Goal: Task Accomplishment & Management: Manage account settings

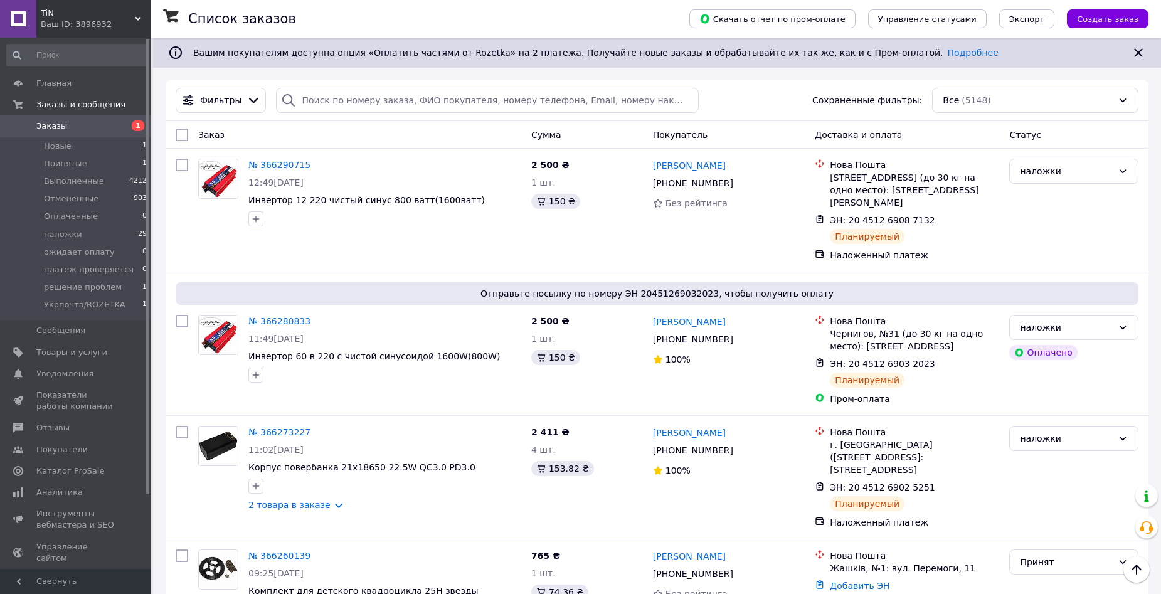
scroll to position [314, 0]
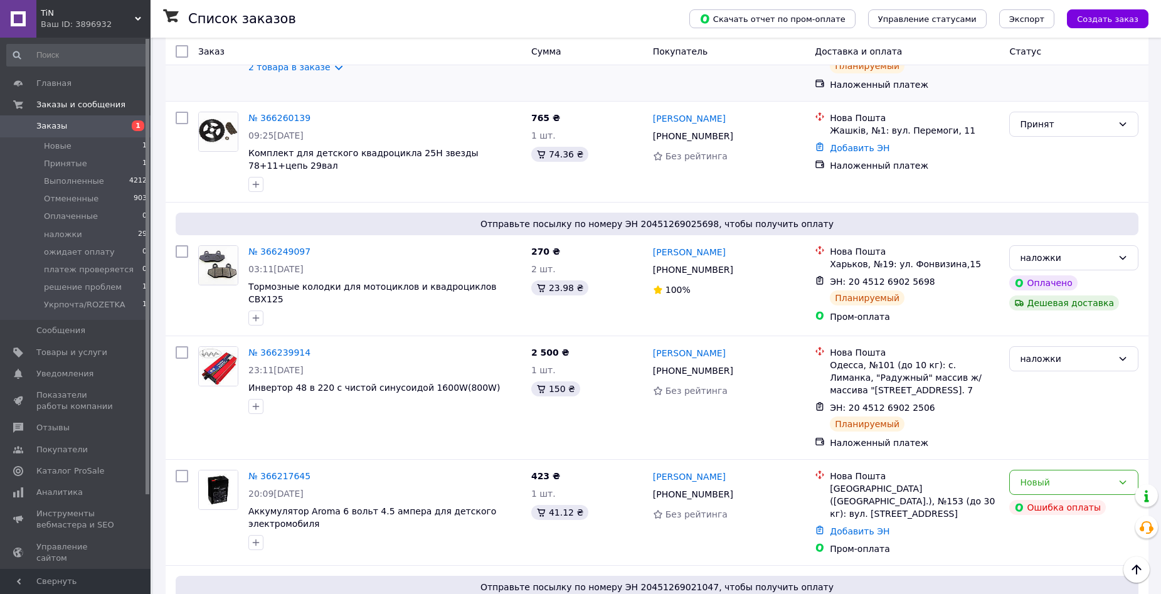
scroll to position [439, 0]
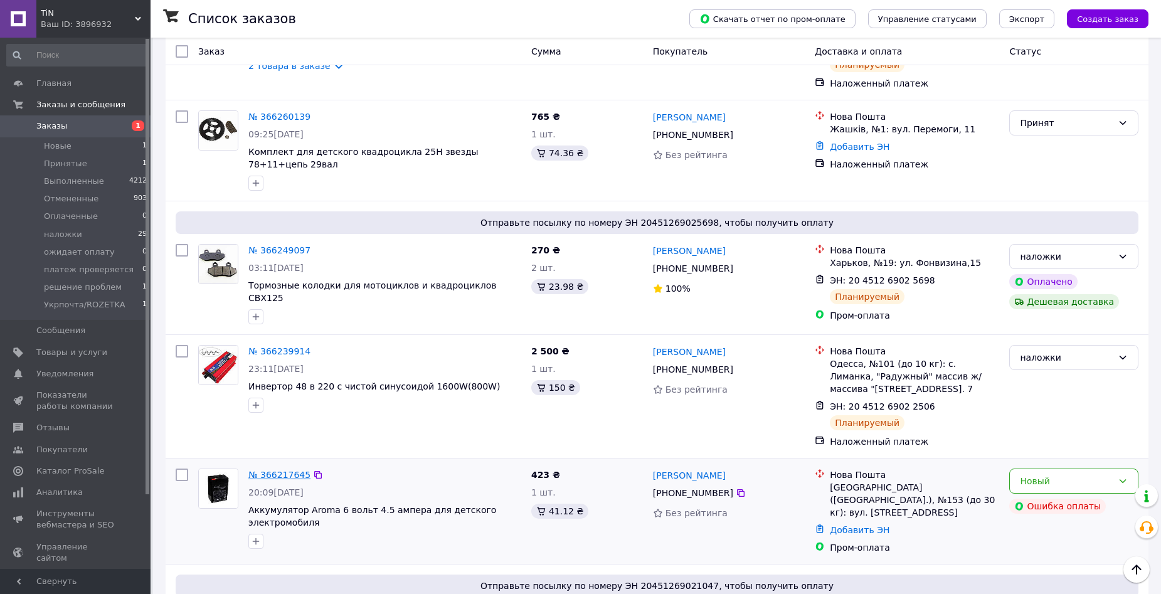
click at [287, 470] on link "№ 366217645" at bounding box center [279, 475] width 62 height 10
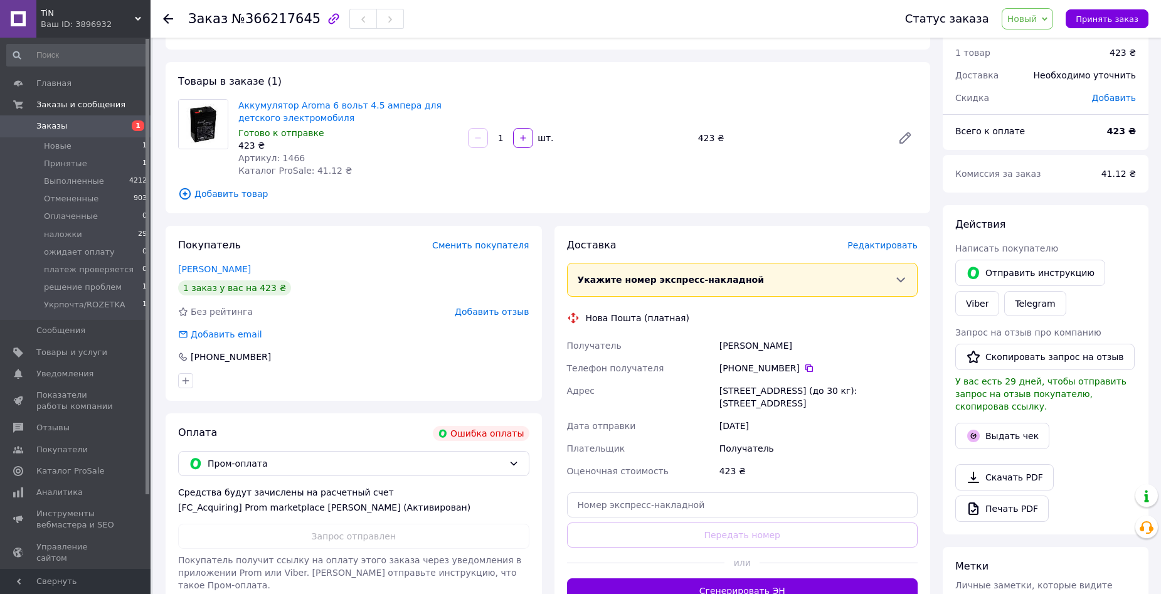
scroll to position [63, 0]
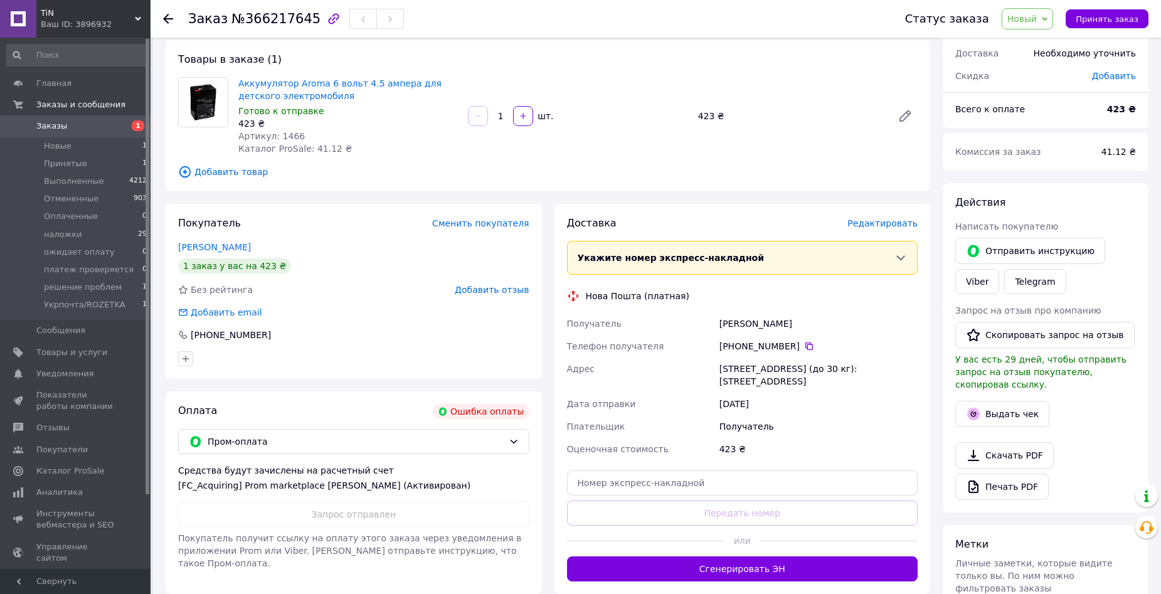
click at [532, 475] on div "Оплата Ошибка оплаты Пром-оплата Средства будут зачислены на расчетный счет [FC…" at bounding box center [354, 492] width 376 height 203
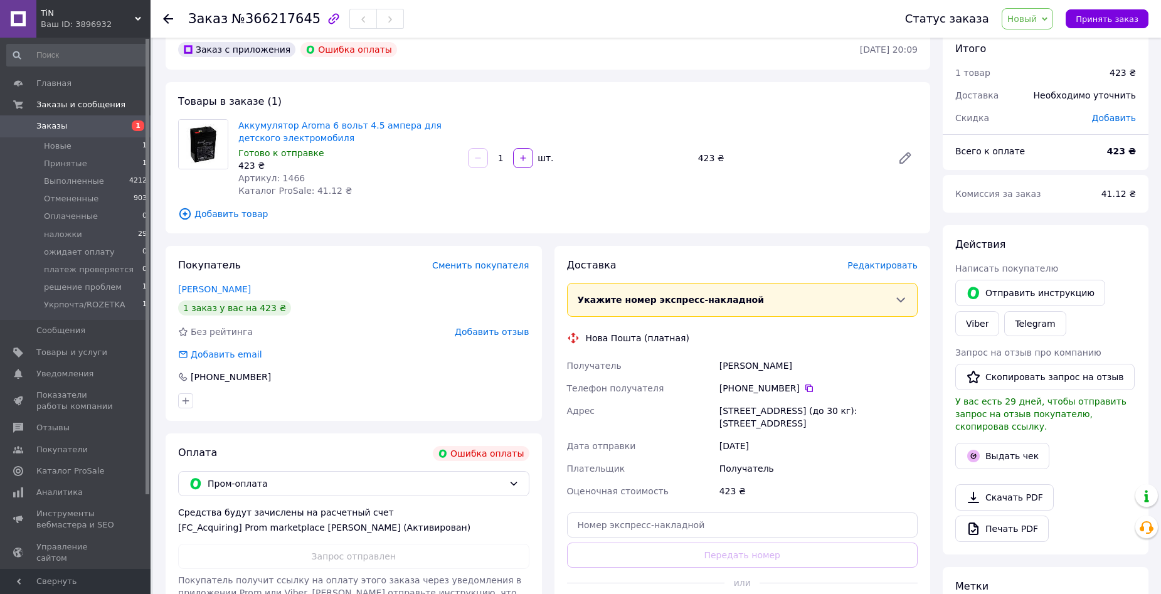
scroll to position [0, 0]
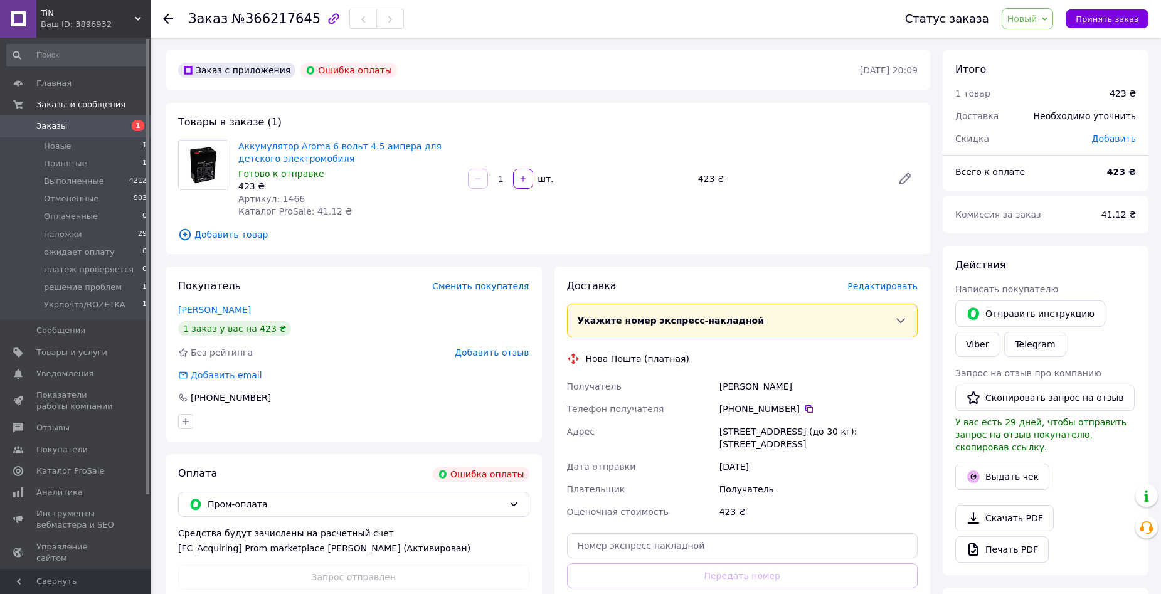
click at [162, 450] on div "Покупатель Сменить покупателя Даниленко Дмитрий 1 заказ у вас на 423 ₴ Без рейт…" at bounding box center [353, 461] width 389 height 390
click at [1037, 18] on span "Новый" at bounding box center [1022, 19] width 30 height 10
click at [1036, 84] on li "Отменен" at bounding box center [1053, 81] width 102 height 19
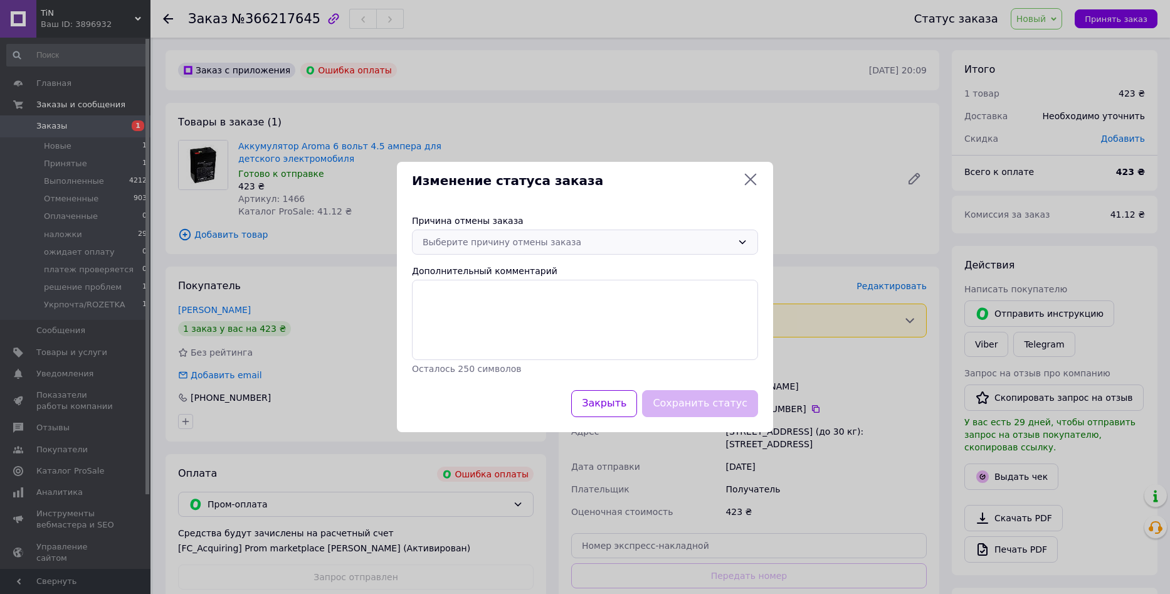
click at [588, 247] on div "Выберите причину отмены заказа" at bounding box center [578, 242] width 310 height 14
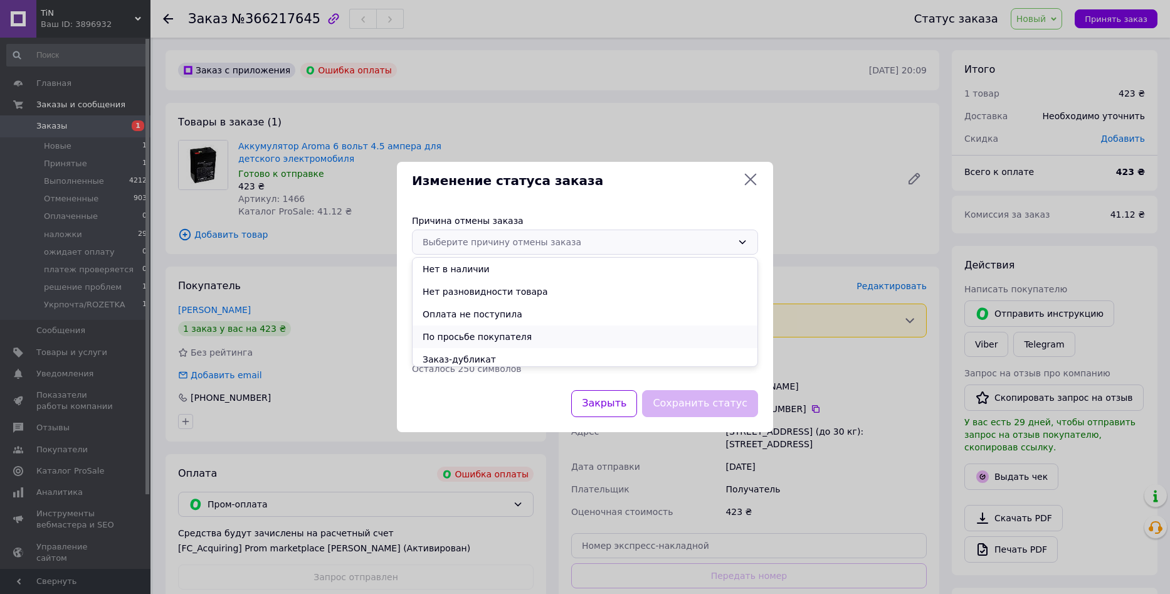
click at [542, 339] on li "По просьбе покупателя" at bounding box center [585, 336] width 345 height 23
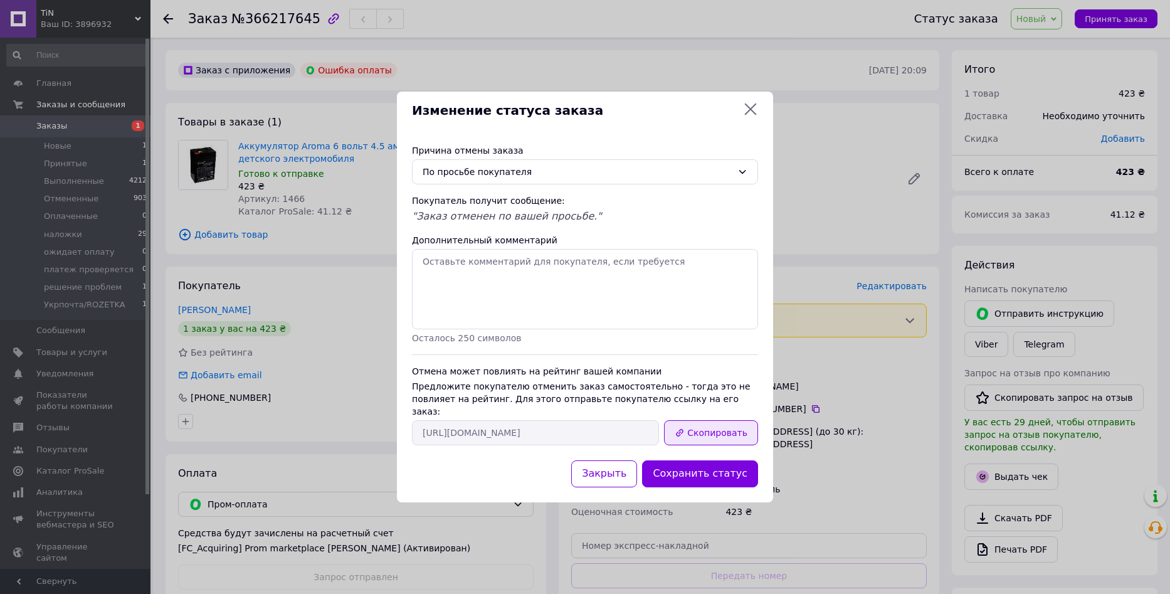
click at [708, 426] on button "Скопировать" at bounding box center [711, 432] width 94 height 25
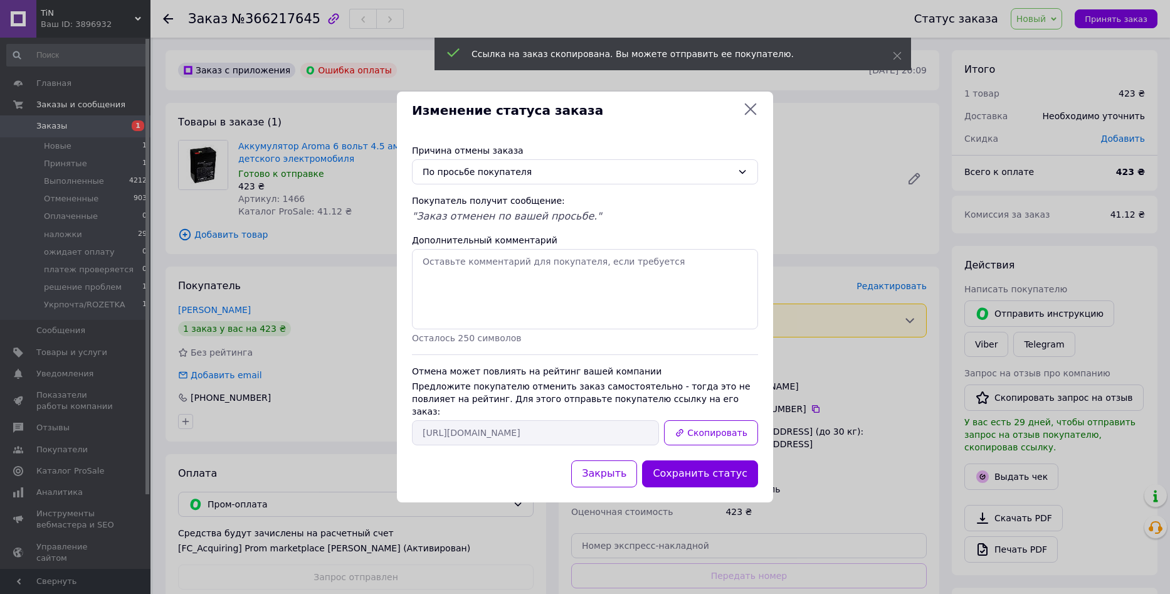
click at [895, 372] on div "Изменение статуса заказа Причина отмены заказа По просьбе покупателя Покупатель…" at bounding box center [585, 297] width 1170 height 594
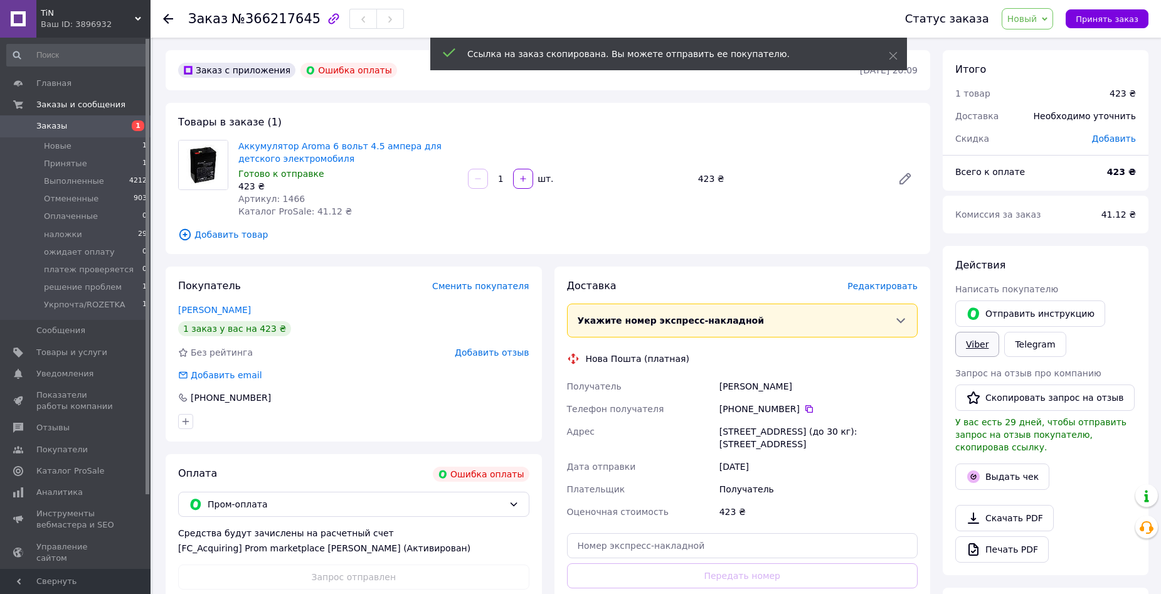
click at [981, 345] on link "Viber" at bounding box center [977, 344] width 44 height 25
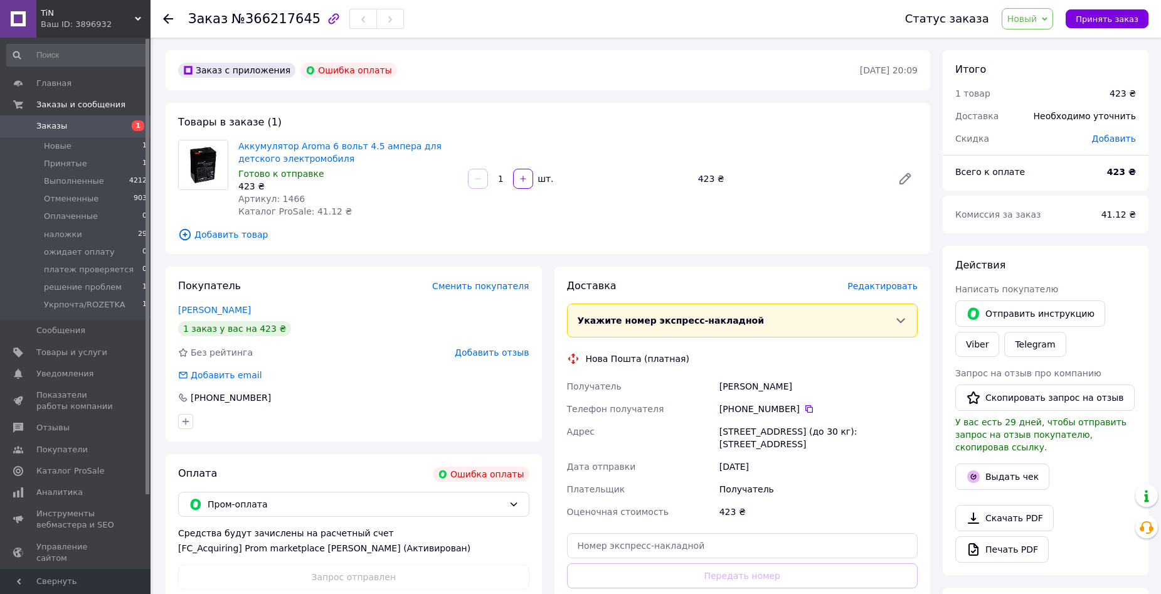
click at [329, 268] on div "Покупатель Сменить покупателя Даниленко Дмитрий 1 заказ у вас на 423 ₴ Без рейт…" at bounding box center [354, 353] width 376 height 175
click at [59, 128] on span "Заказы" at bounding box center [51, 125] width 31 height 11
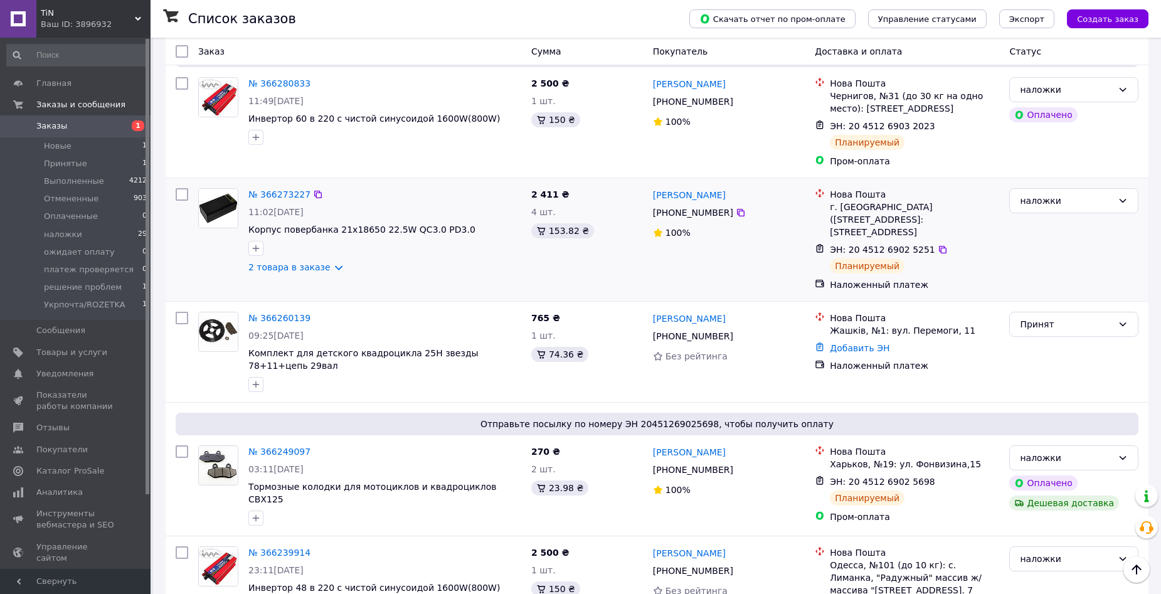
scroll to position [188, 0]
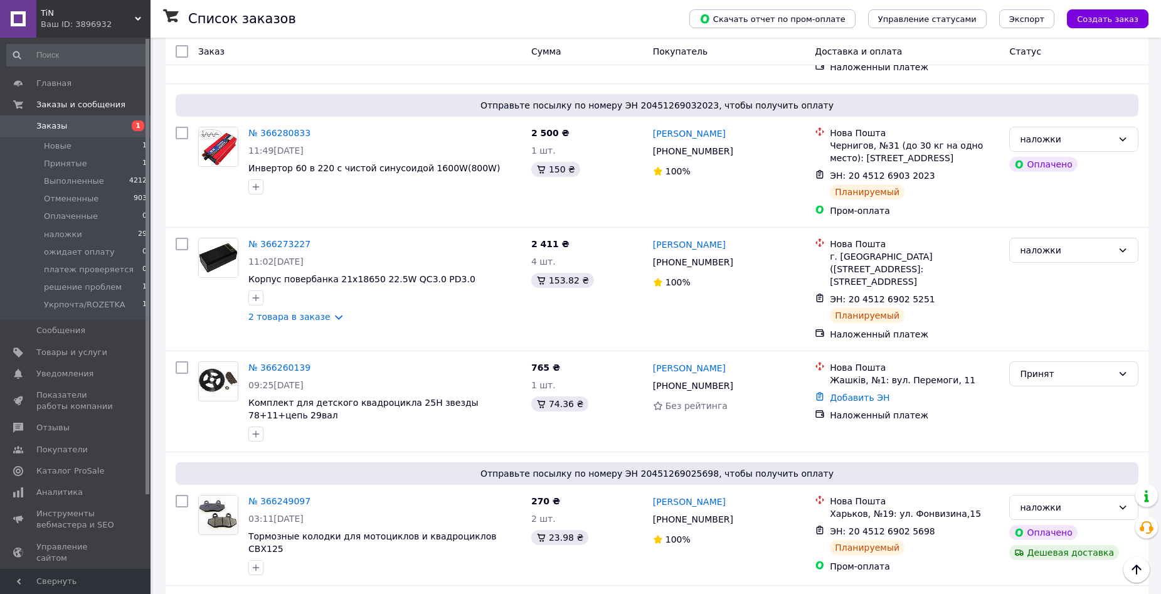
click at [87, 125] on span "Заказы" at bounding box center [76, 125] width 80 height 11
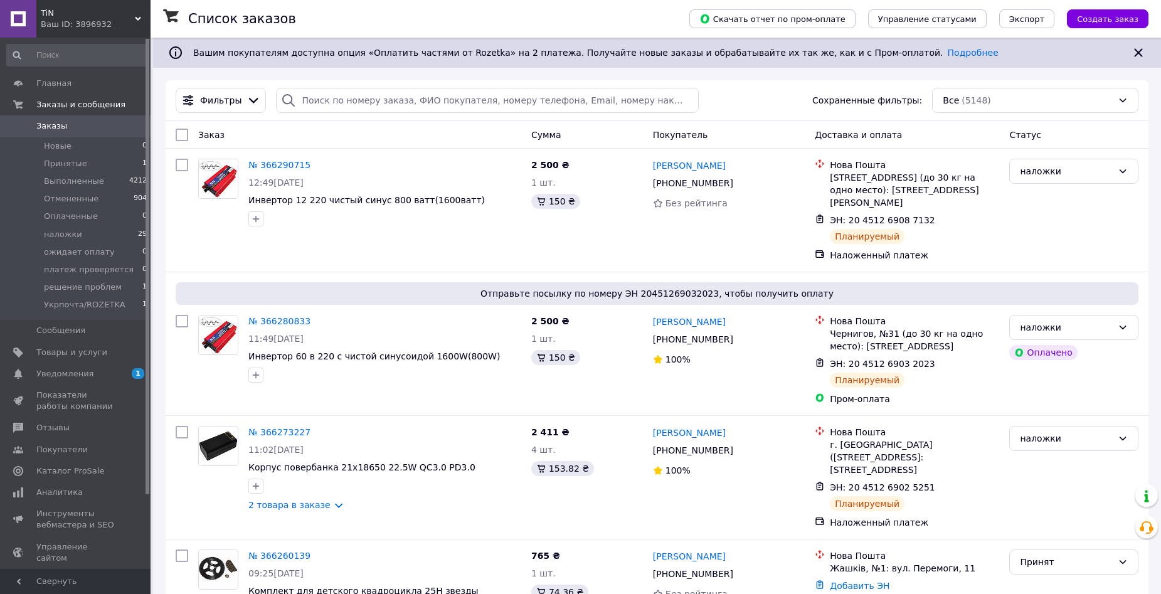
click at [93, 122] on span "Заказы" at bounding box center [76, 125] width 80 height 11
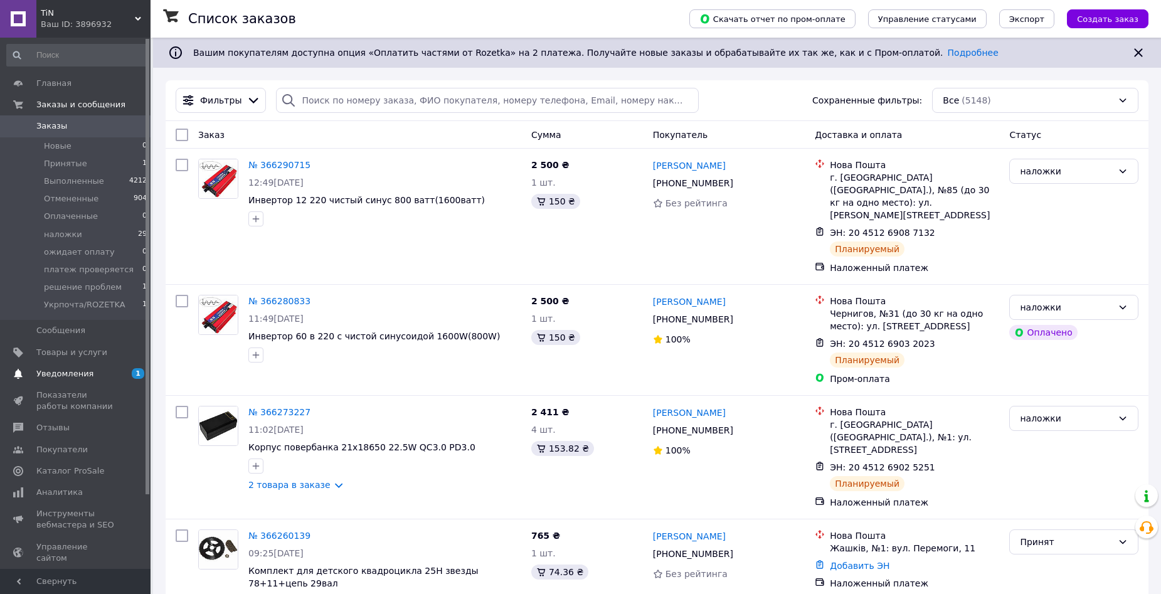
click at [89, 371] on span "Уведомления" at bounding box center [76, 373] width 80 height 11
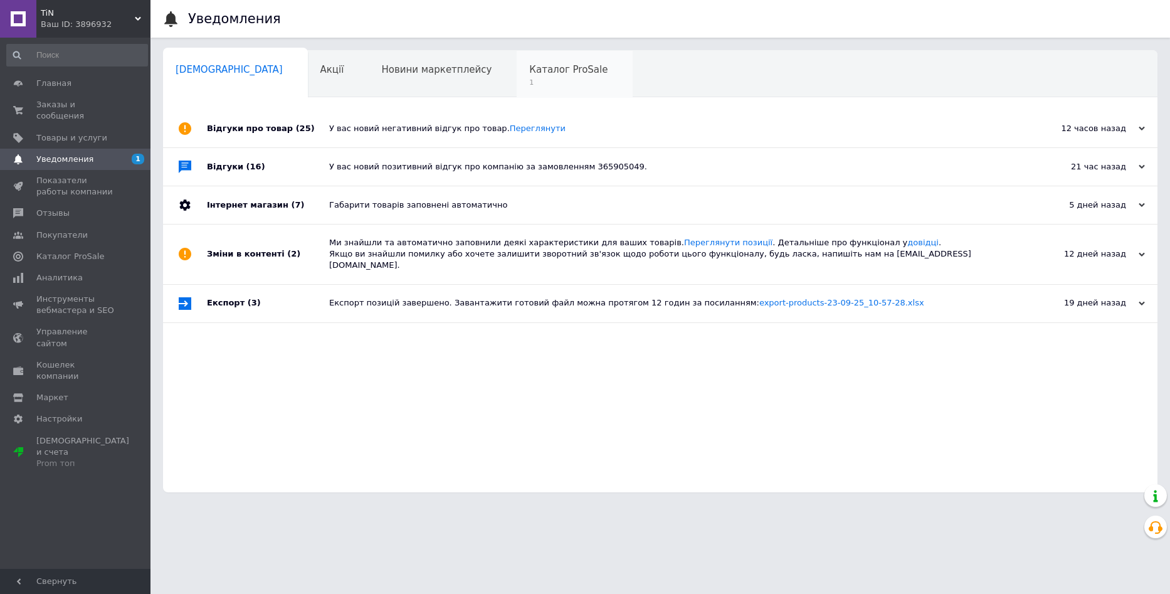
click at [529, 74] on span "Каталог ProSale" at bounding box center [568, 69] width 78 height 11
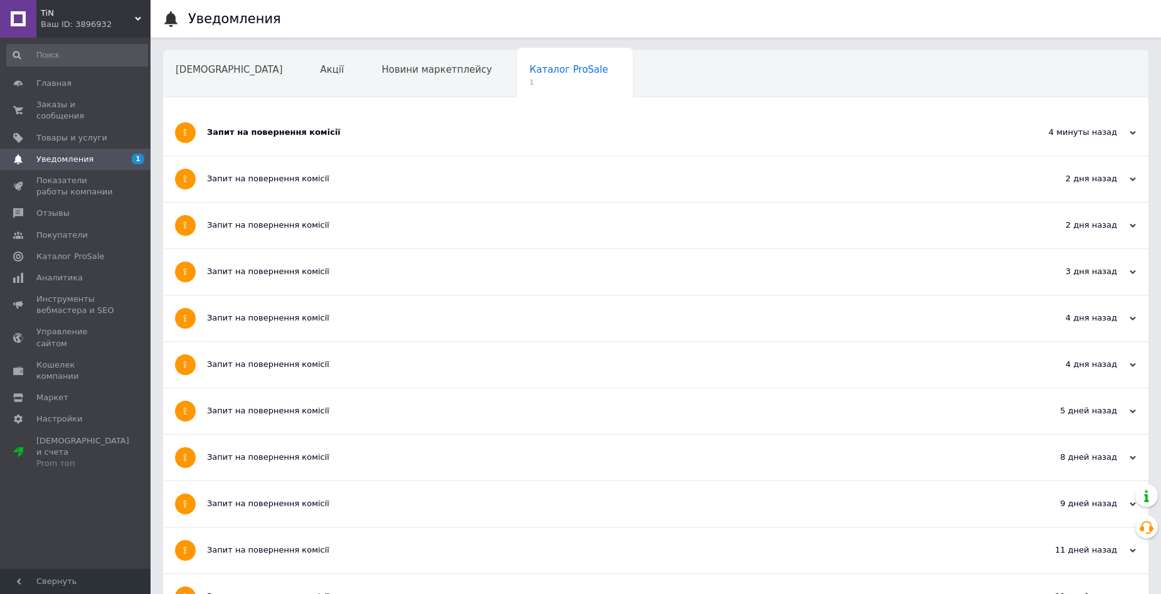
click at [408, 142] on div "Запит на повернення комісії" at bounding box center [608, 133] width 803 height 46
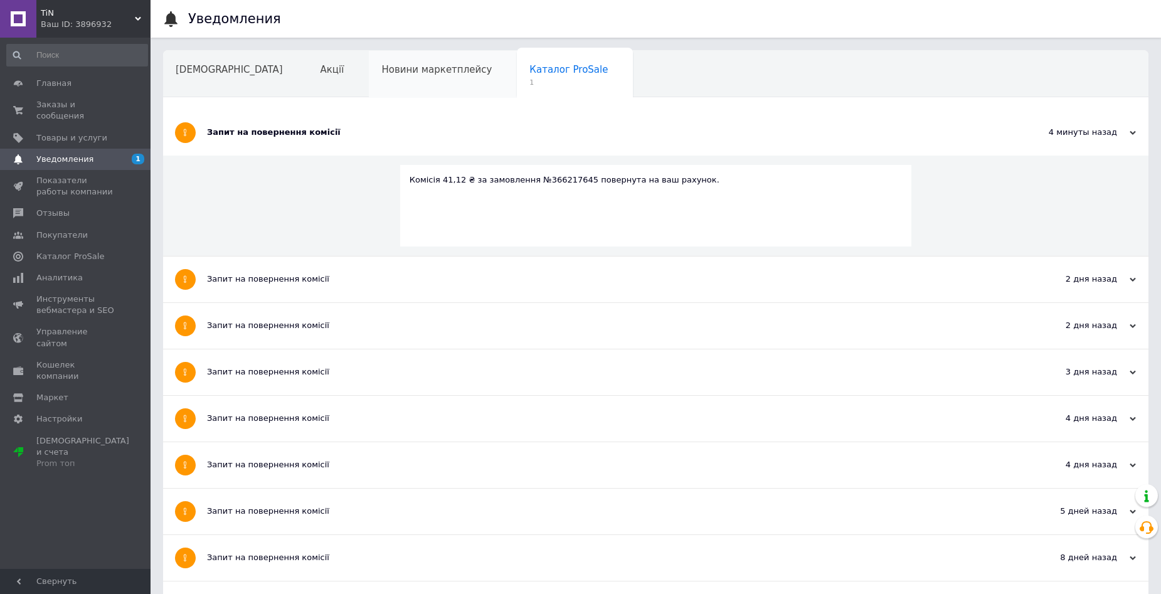
click at [381, 75] on span "Новини маркетплейсу" at bounding box center [436, 69] width 110 height 11
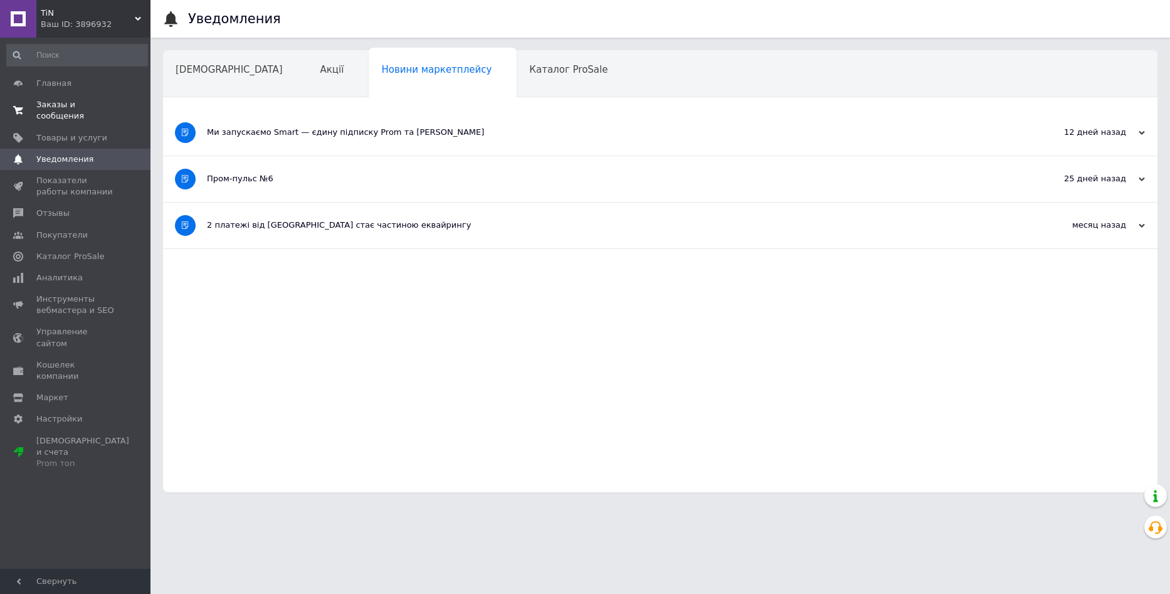
click at [103, 105] on span "Заказы и сообщения" at bounding box center [76, 110] width 80 height 23
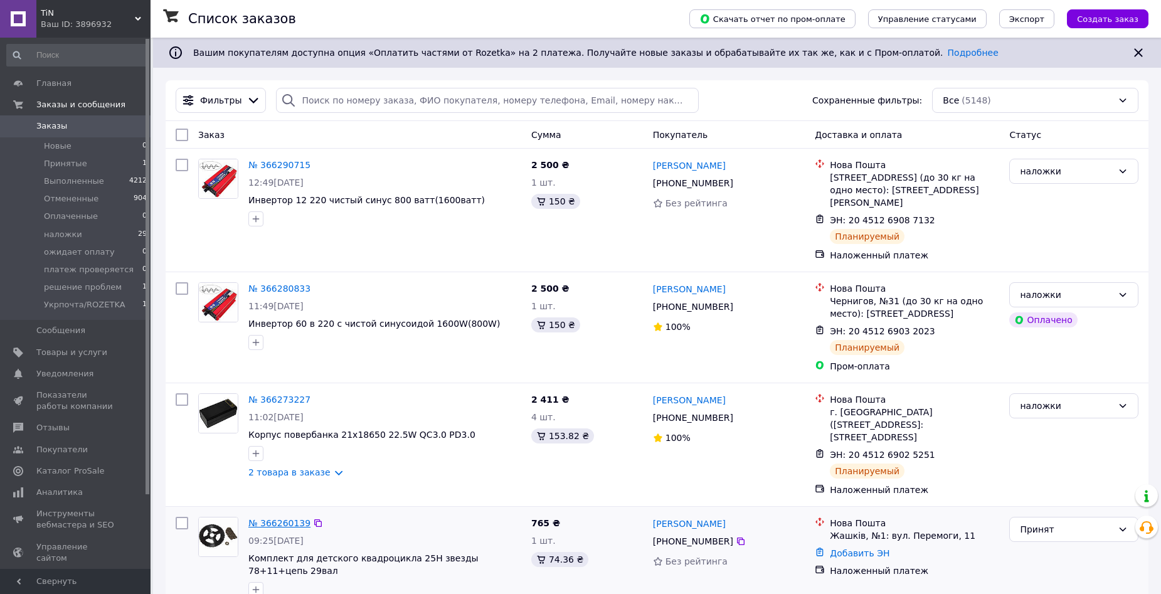
click at [260, 518] on link "№ 366260139" at bounding box center [279, 523] width 62 height 10
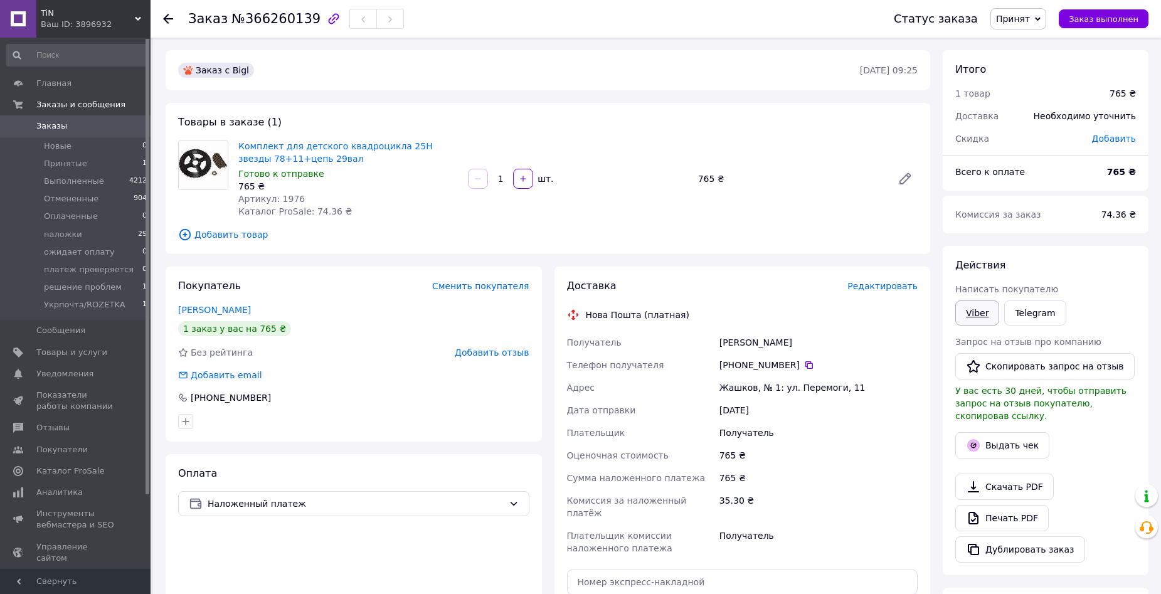
click at [984, 310] on link "Viber" at bounding box center [977, 312] width 44 height 25
